Goal: Transaction & Acquisition: Purchase product/service

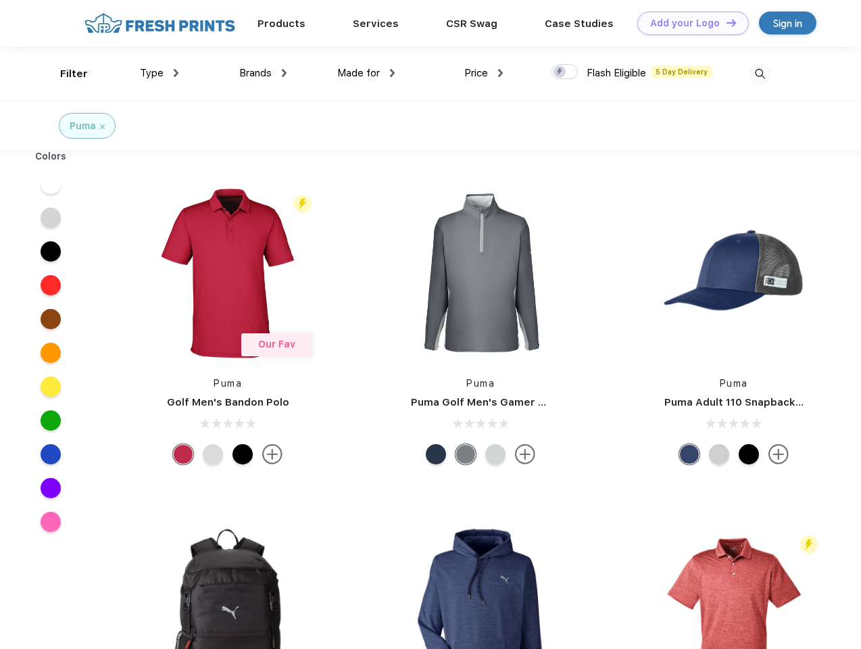
click at [688, 23] on link "Add your Logo Design Tool" at bounding box center [694, 23] width 112 height 24
click at [0, 0] on div "Design Tool" at bounding box center [0, 0] width 0 height 0
click at [725, 22] on link "Add your Logo Design Tool" at bounding box center [694, 23] width 112 height 24
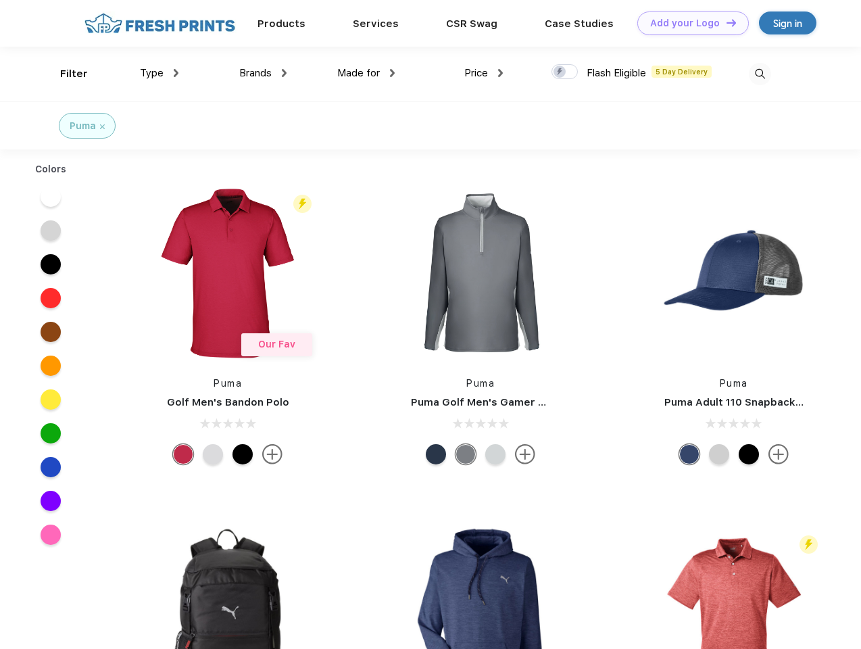
click at [65, 74] on div "Filter" at bounding box center [74, 74] width 28 height 16
click at [160, 73] on span "Type" at bounding box center [152, 73] width 24 height 12
click at [263, 73] on span "Brands" at bounding box center [255, 73] width 32 height 12
click at [366, 73] on span "Made for" at bounding box center [358, 73] width 43 height 12
click at [484, 73] on span "Price" at bounding box center [476, 73] width 24 height 12
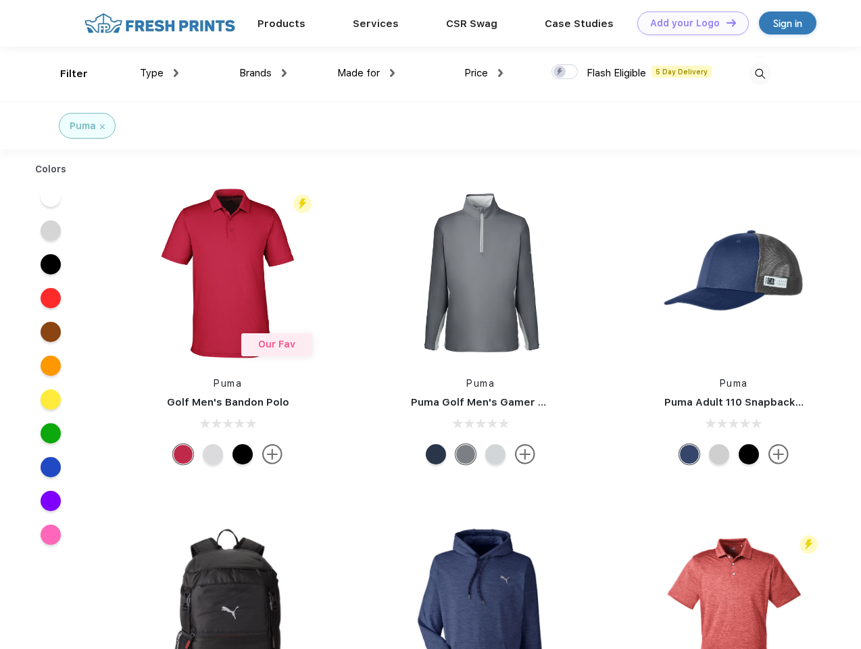
click at [565, 72] on div at bounding box center [565, 71] width 26 height 15
click at [560, 72] on input "checkbox" at bounding box center [556, 68] width 9 height 9
click at [760, 74] on img at bounding box center [760, 74] width 22 height 22
